Goal: Task Accomplishment & Management: Manage account settings

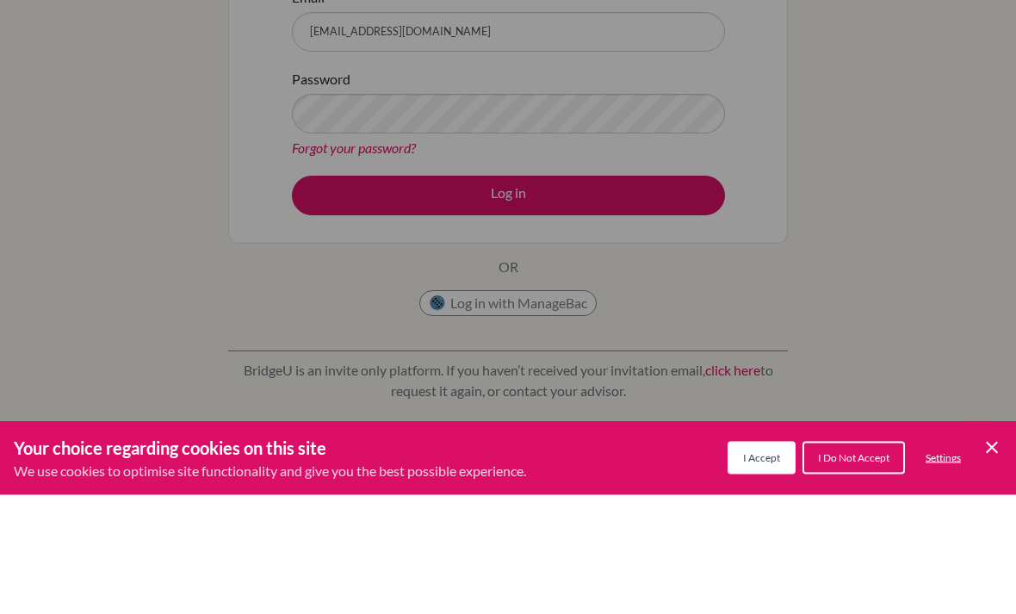
scroll to position [120, 0]
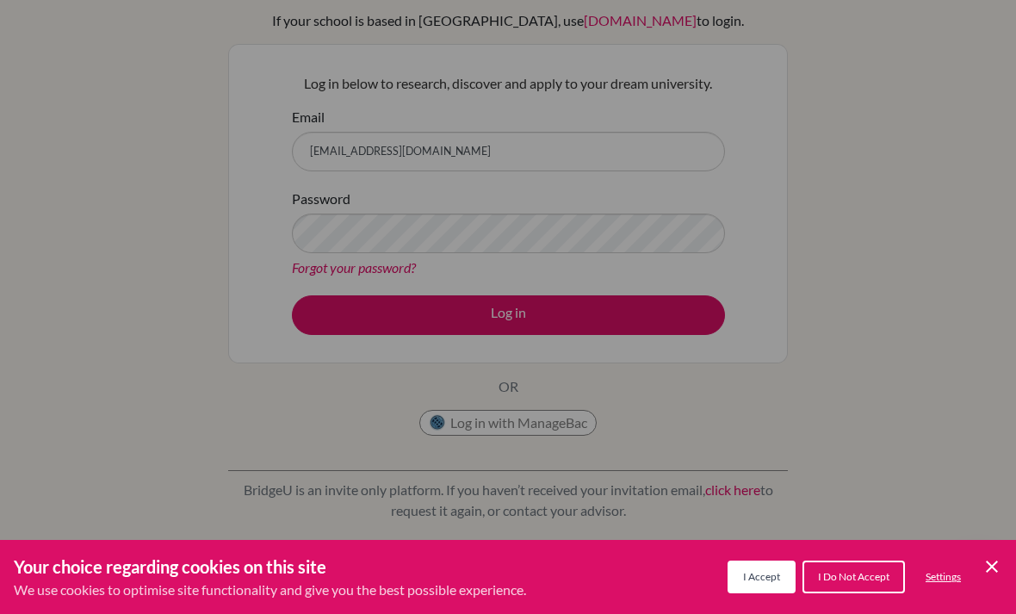
click at [633, 321] on div "Cookie Preferences" at bounding box center [508, 307] width 1016 height 614
click at [656, 313] on div "Cookie Preferences" at bounding box center [508, 307] width 1016 height 614
click at [679, 326] on div "Cookie Preferences" at bounding box center [508, 307] width 1016 height 614
click at [995, 557] on icon "Cookie Control Close Icon" at bounding box center [992, 566] width 21 height 21
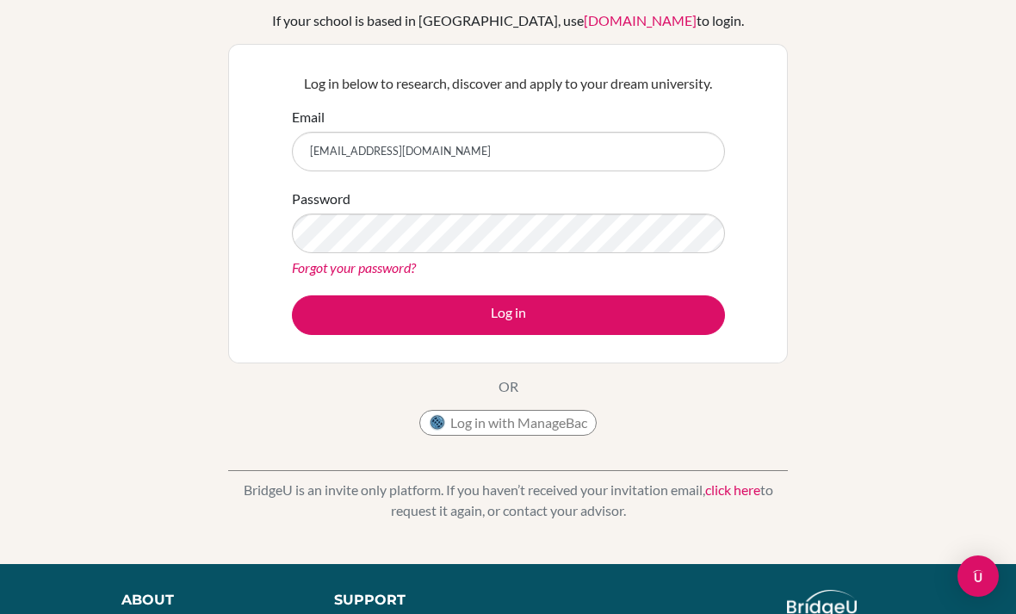
click at [717, 330] on button "Log in" at bounding box center [508, 315] width 433 height 40
click at [713, 319] on button "Log in" at bounding box center [508, 315] width 433 height 40
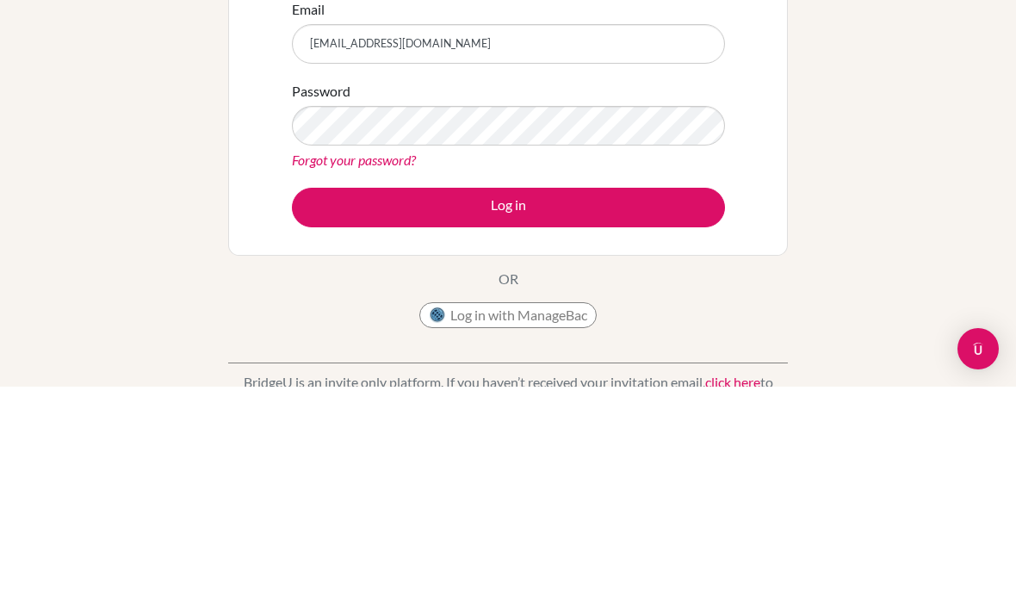
click at [647, 415] on button "Log in" at bounding box center [508, 435] width 433 height 40
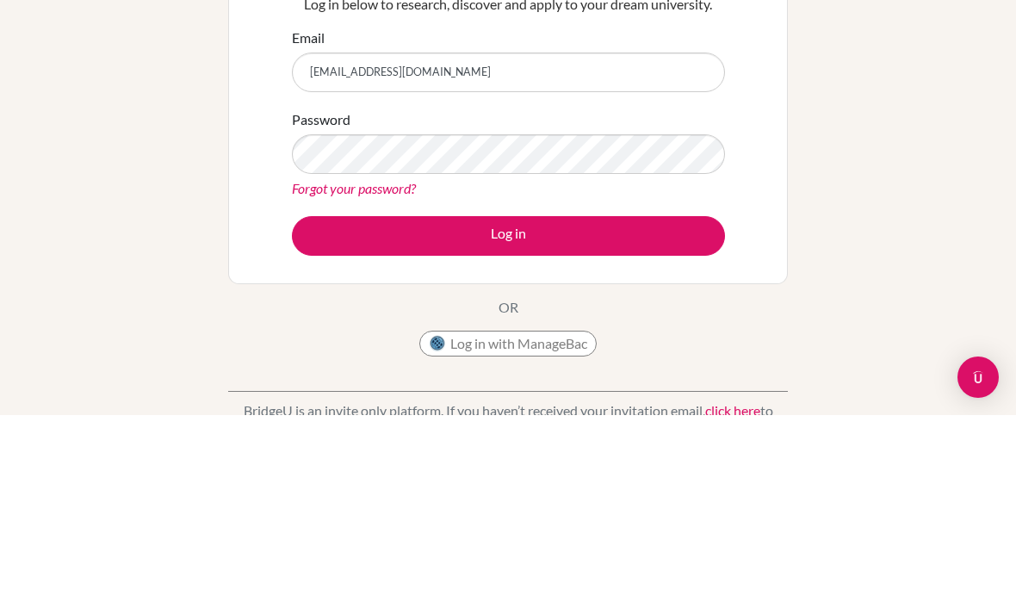
click at [562, 415] on button "Log in" at bounding box center [508, 435] width 433 height 40
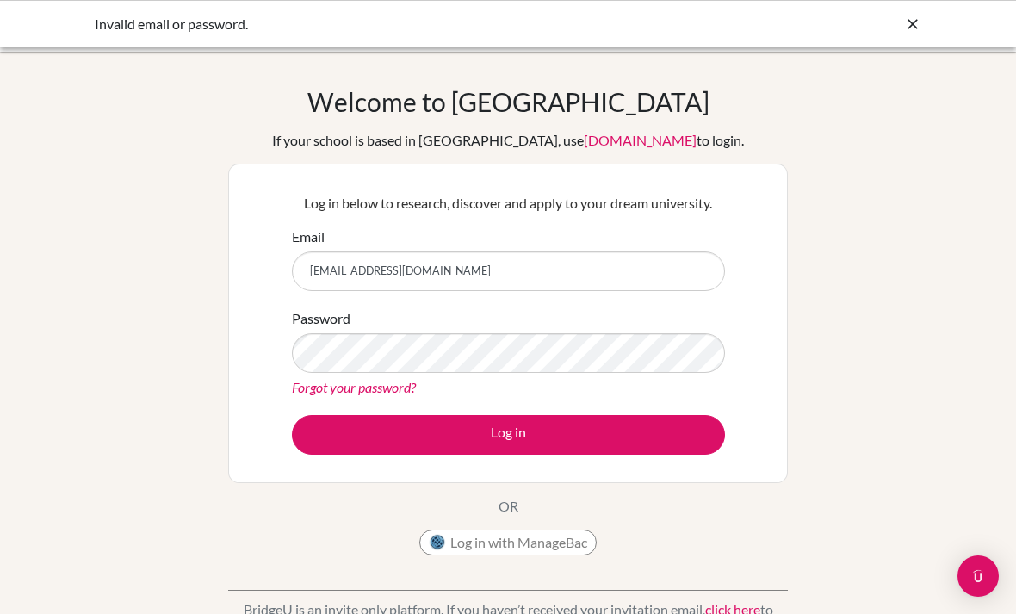
click at [385, 391] on link "Forgot your password?" at bounding box center [354, 387] width 124 height 16
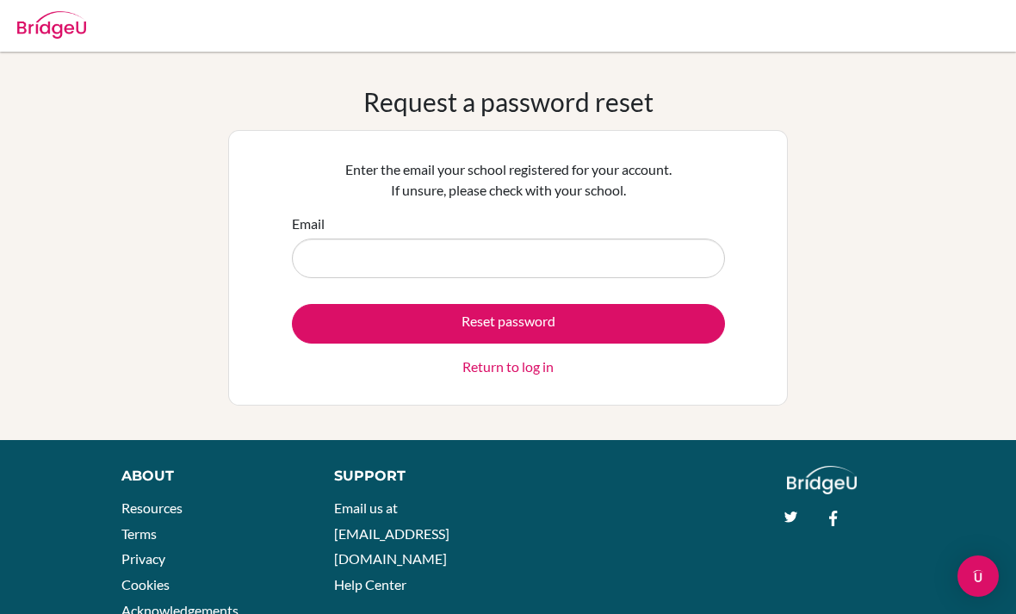
click at [549, 252] on input "Email" at bounding box center [508, 259] width 433 height 40
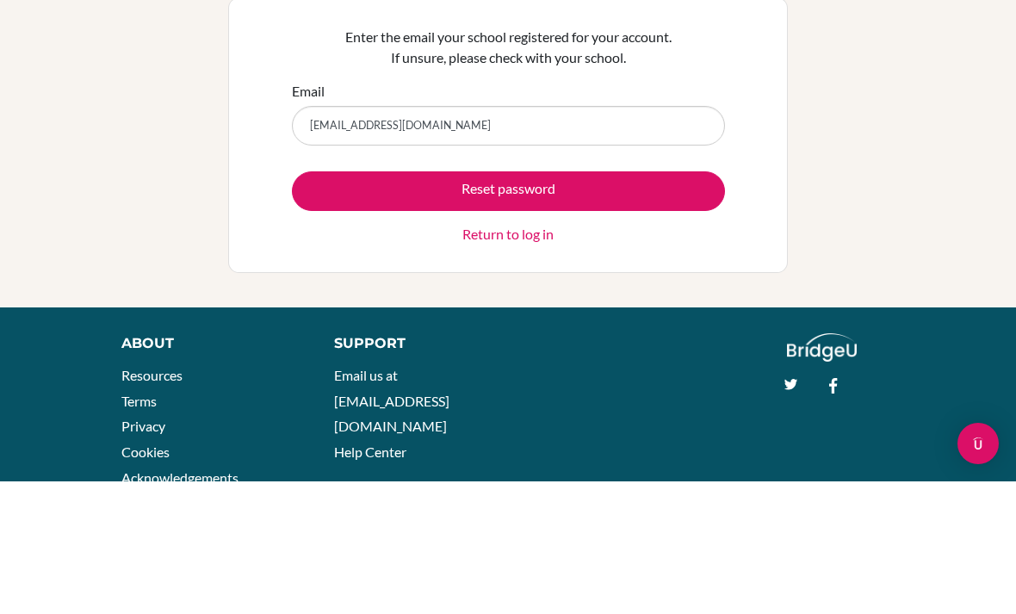
type input "[EMAIL_ADDRESS][DOMAIN_NAME]"
click at [555, 214] on form "Email [EMAIL_ADDRESS][DOMAIN_NAME] Reset password Return to log in" at bounding box center [508, 296] width 433 height 164
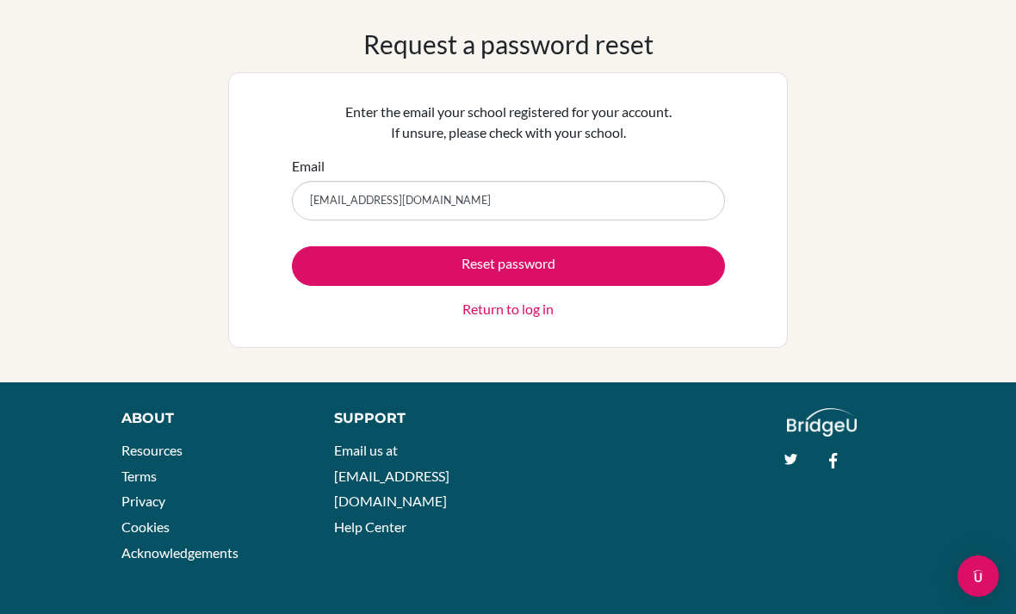
click at [567, 262] on button "Reset password" at bounding box center [508, 266] width 433 height 40
